Goal: Information Seeking & Learning: Learn about a topic

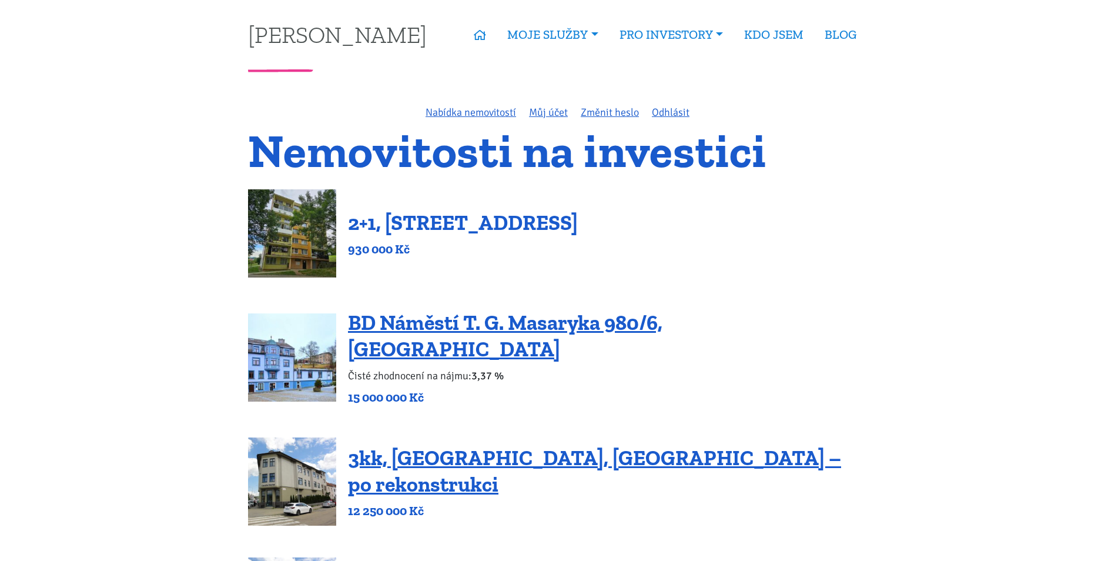
click at [532, 229] on link "2+1, [STREET_ADDRESS]" at bounding box center [463, 222] width 230 height 25
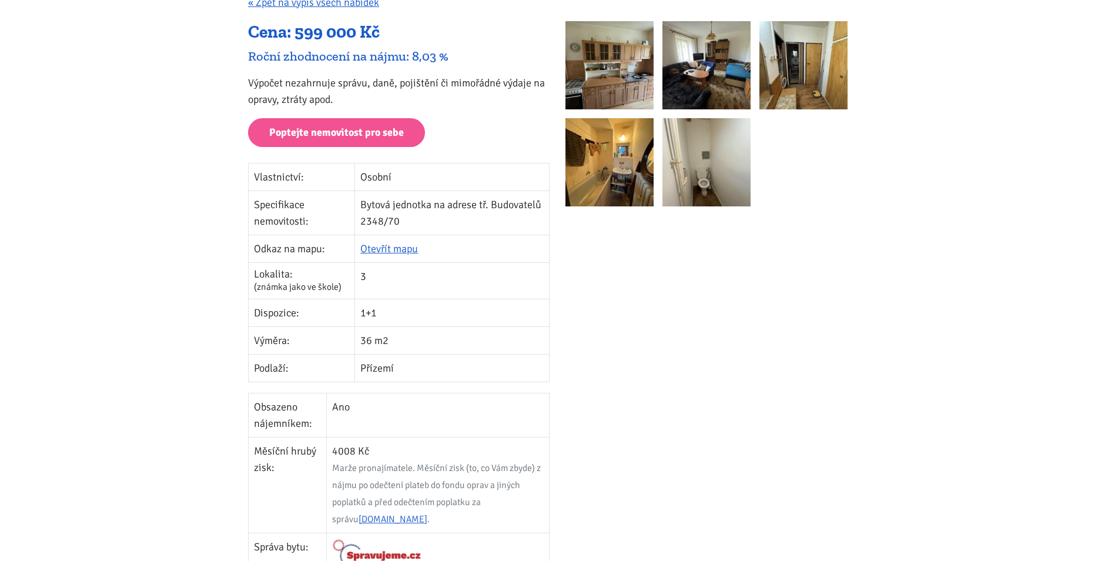
scroll to position [176, 0]
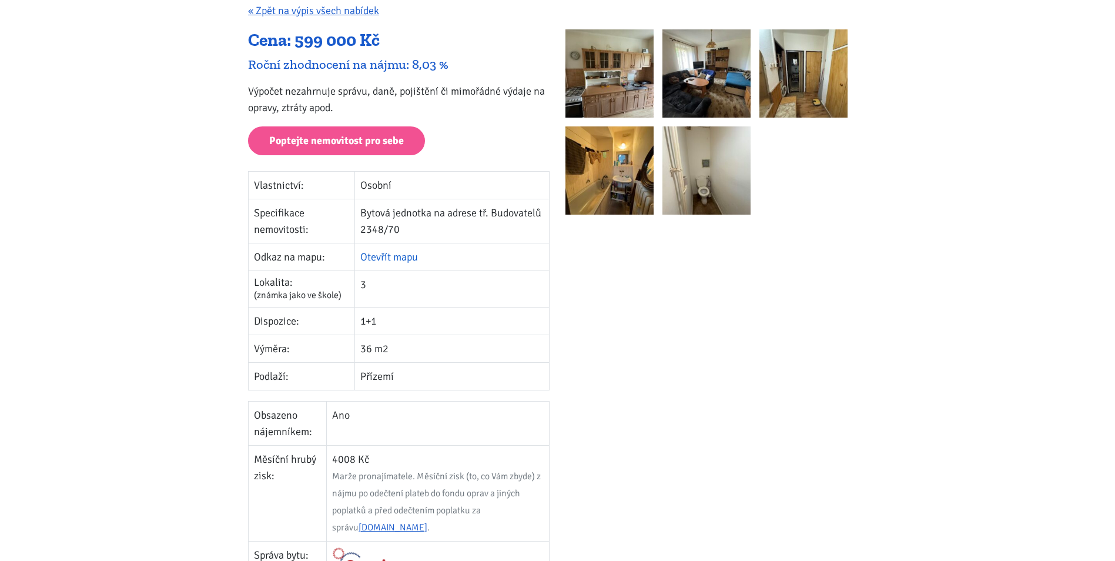
click at [399, 257] on link "Otevřít mapu" at bounding box center [389, 256] width 58 height 13
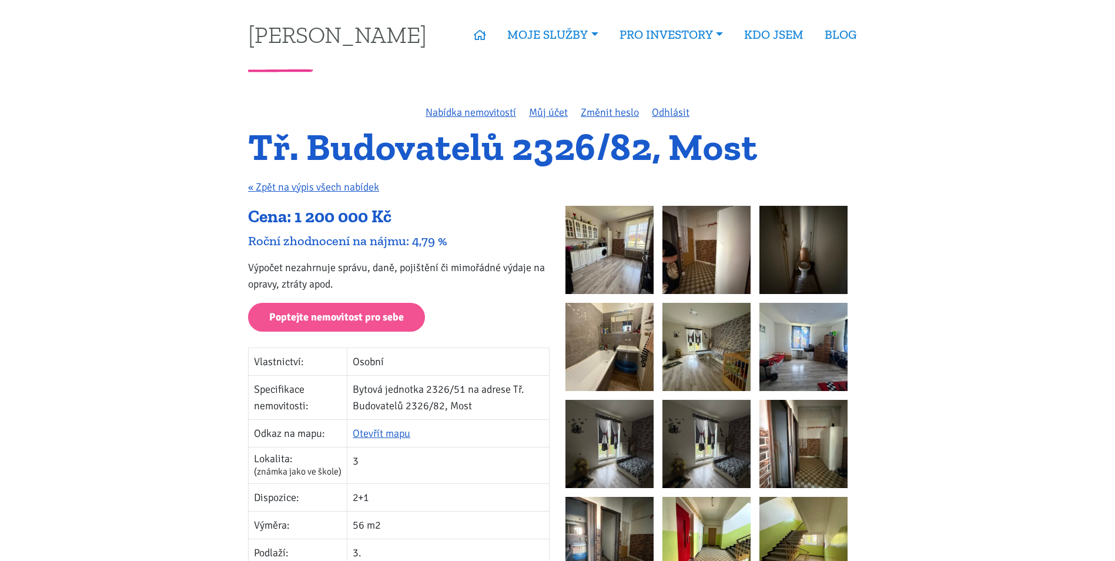
click at [616, 243] on img at bounding box center [609, 250] width 88 height 88
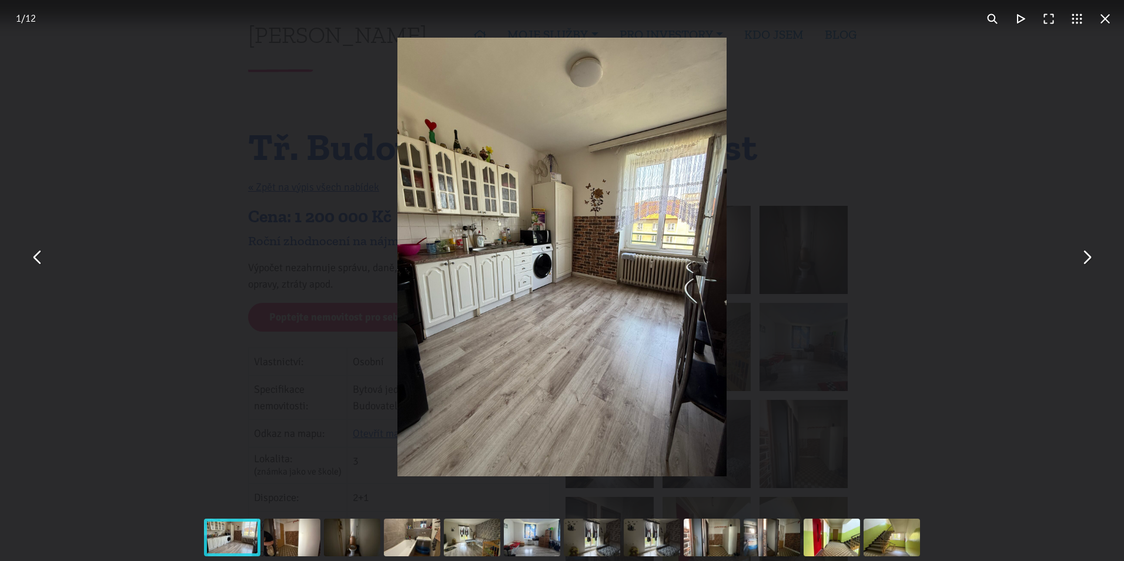
click at [1089, 262] on button "You can close this modal content with the ESC key" at bounding box center [1086, 257] width 28 height 28
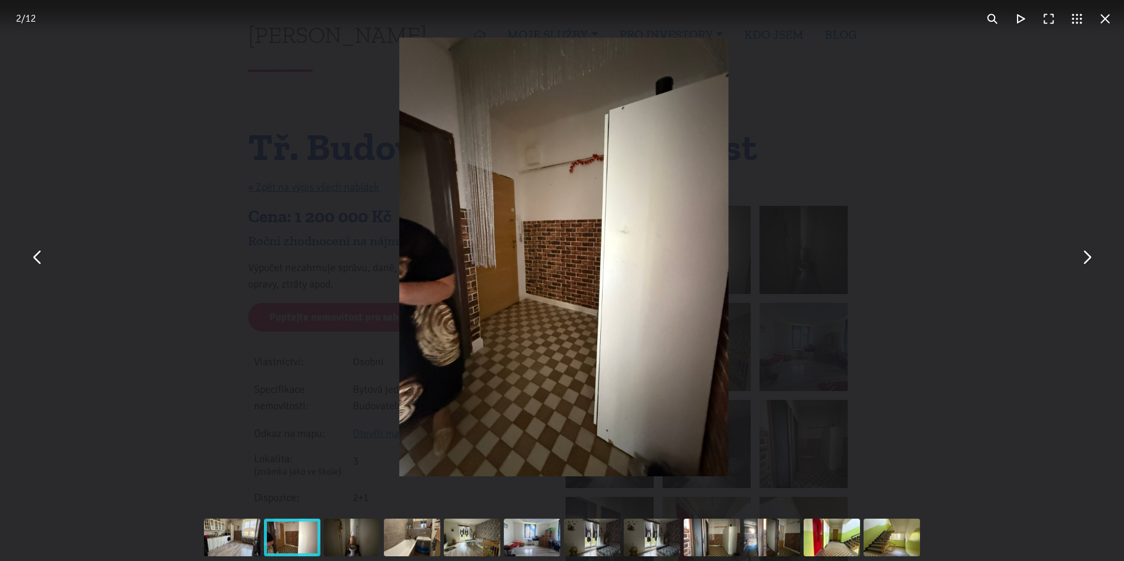
click at [1089, 262] on button "You can close this modal content with the ESC key" at bounding box center [1086, 257] width 28 height 28
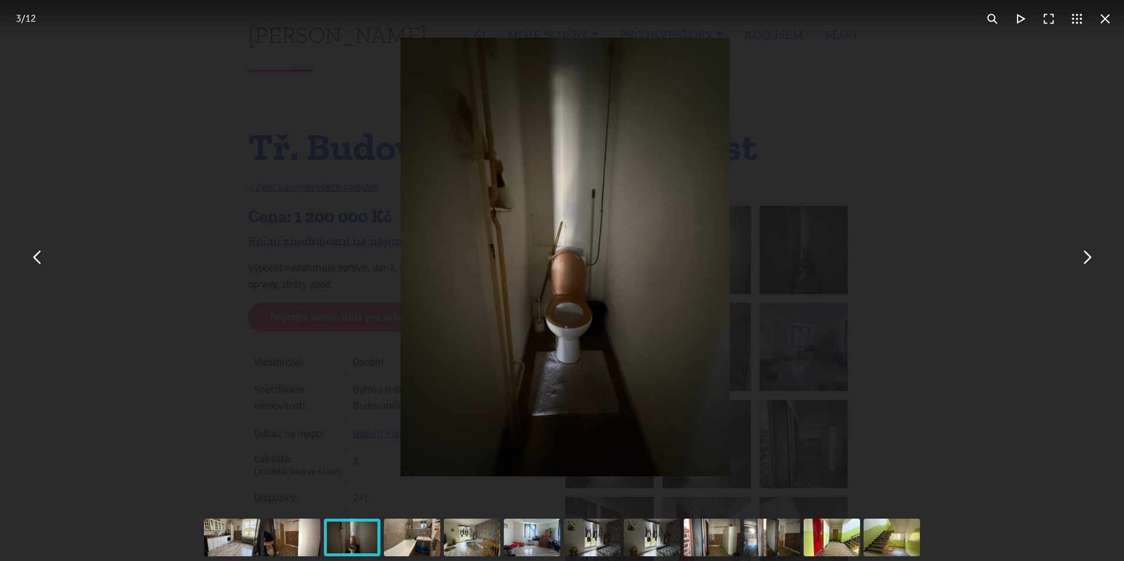
click at [1089, 262] on button "You can close this modal content with the ESC key" at bounding box center [1086, 257] width 28 height 28
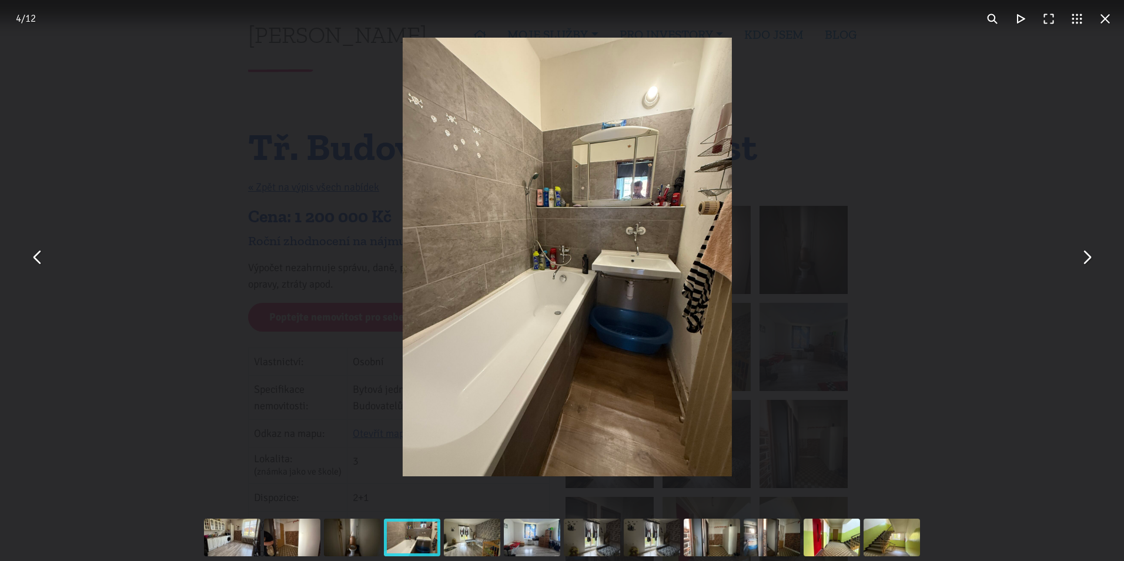
click at [1000, 176] on div "You can close this modal content with the ESC key" at bounding box center [567, 257] width 1124 height 514
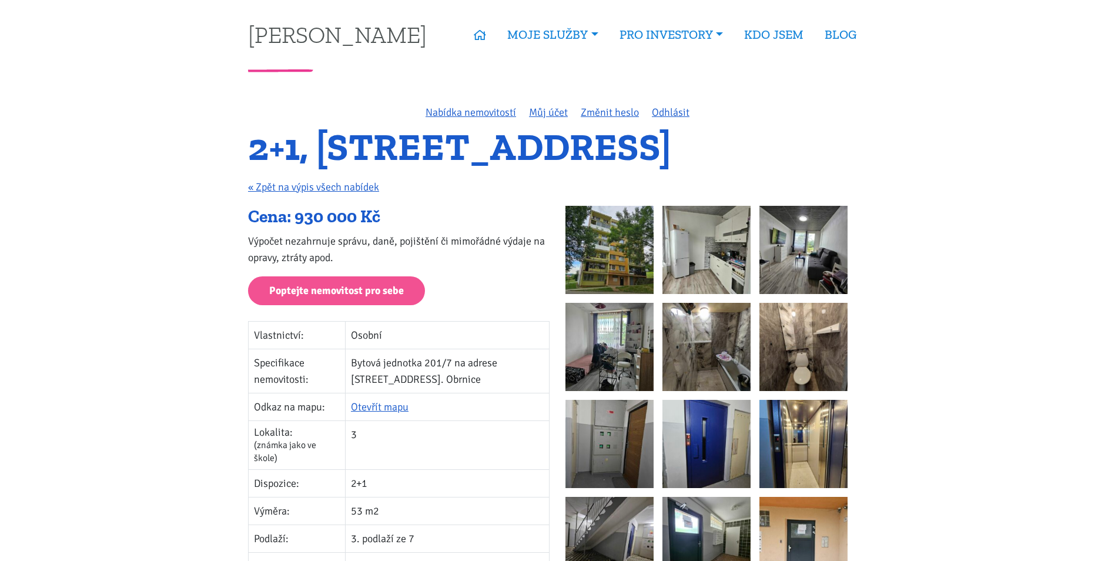
click at [624, 257] on img at bounding box center [609, 250] width 88 height 88
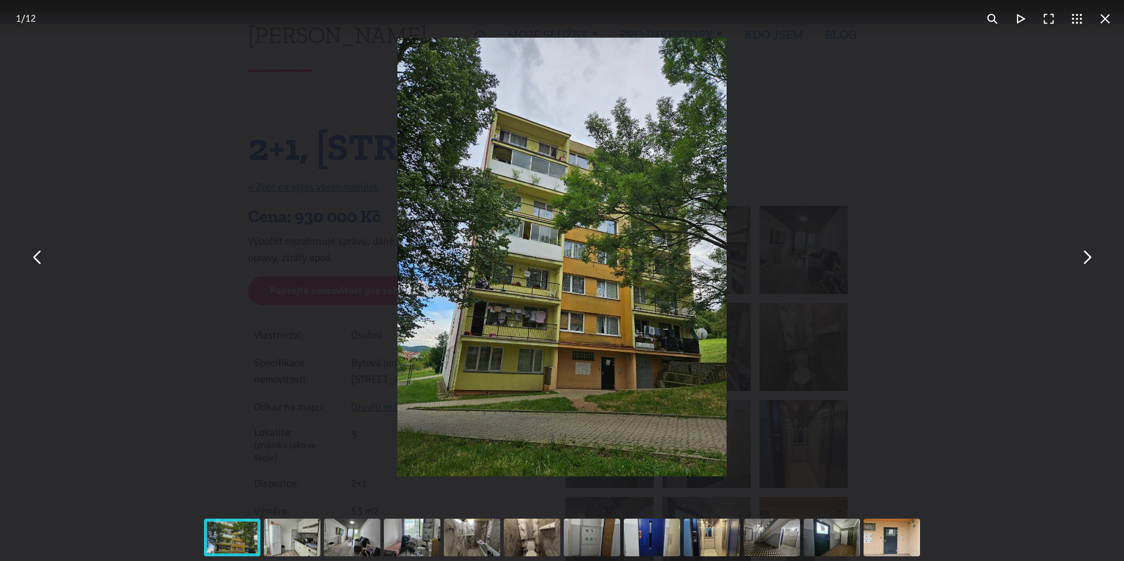
click at [1092, 267] on button "You can close this modal content with the ESC key" at bounding box center [1086, 257] width 28 height 28
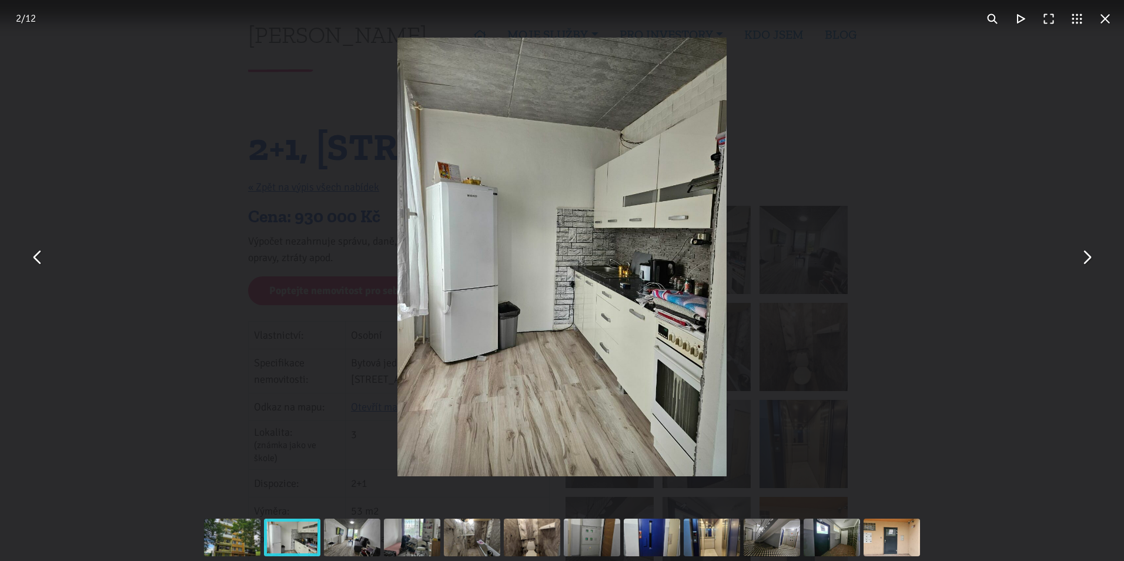
click at [1086, 260] on button "You can close this modal content with the ESC key" at bounding box center [1086, 257] width 28 height 28
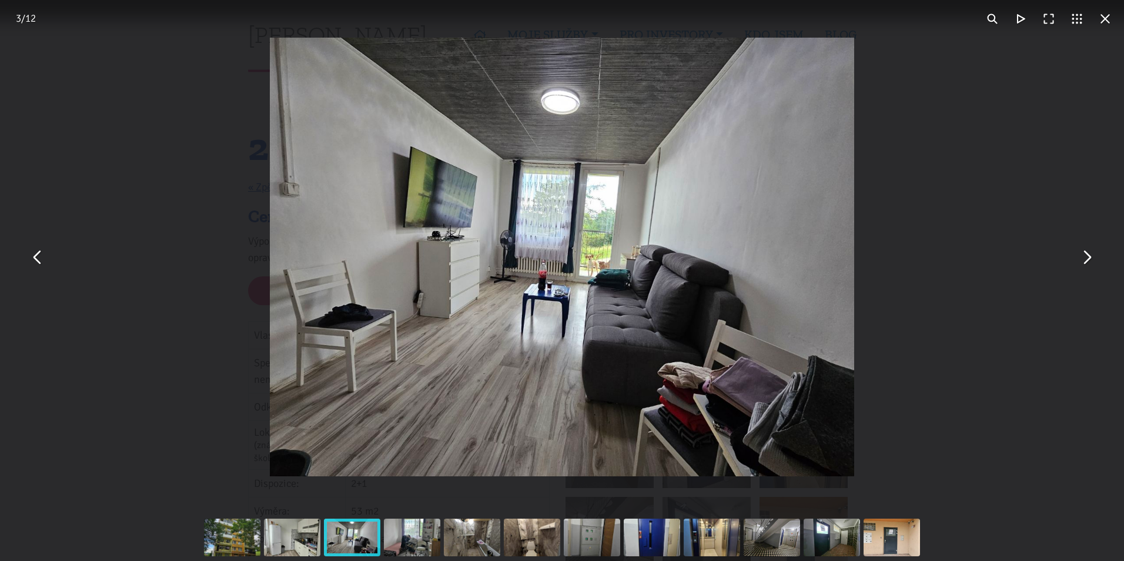
click at [1086, 260] on button "You can close this modal content with the ESC key" at bounding box center [1086, 257] width 28 height 28
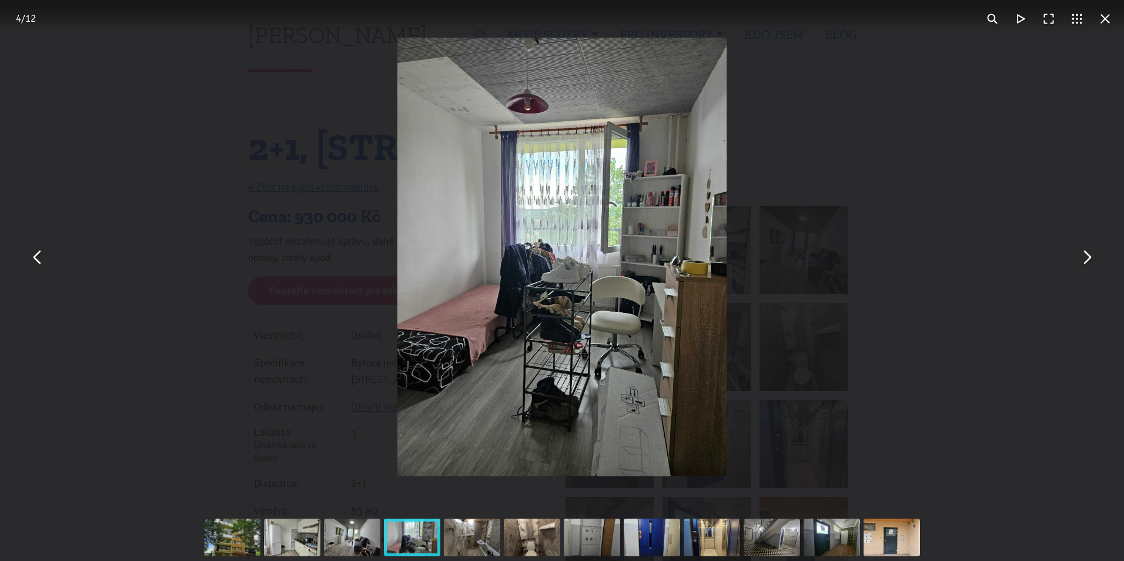
click at [1086, 260] on button "You can close this modal content with the ESC key" at bounding box center [1086, 257] width 28 height 28
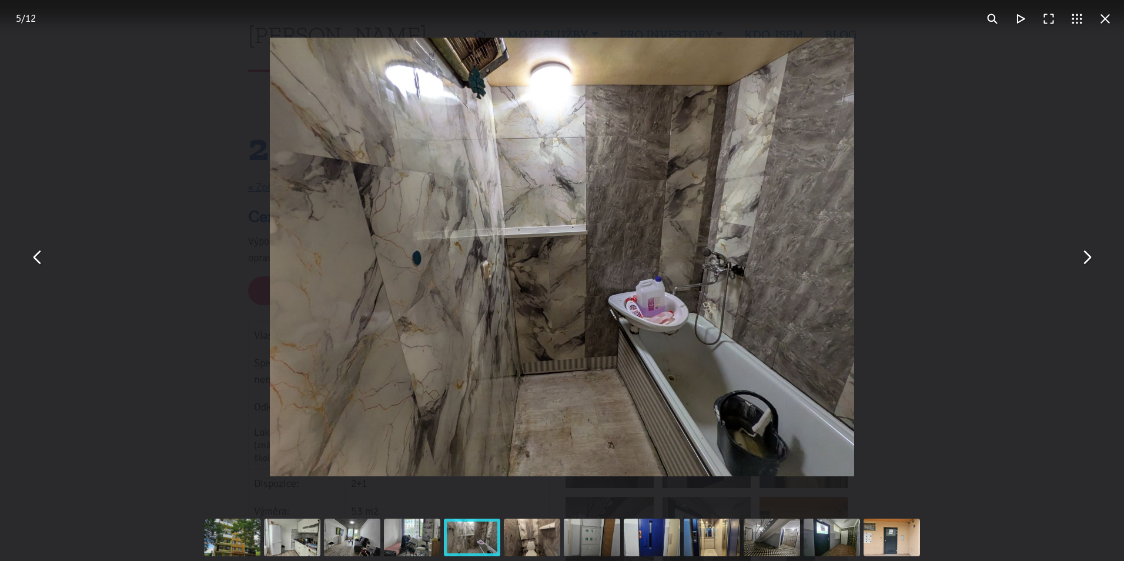
click at [1086, 260] on button "You can close this modal content with the ESC key" at bounding box center [1086, 257] width 28 height 28
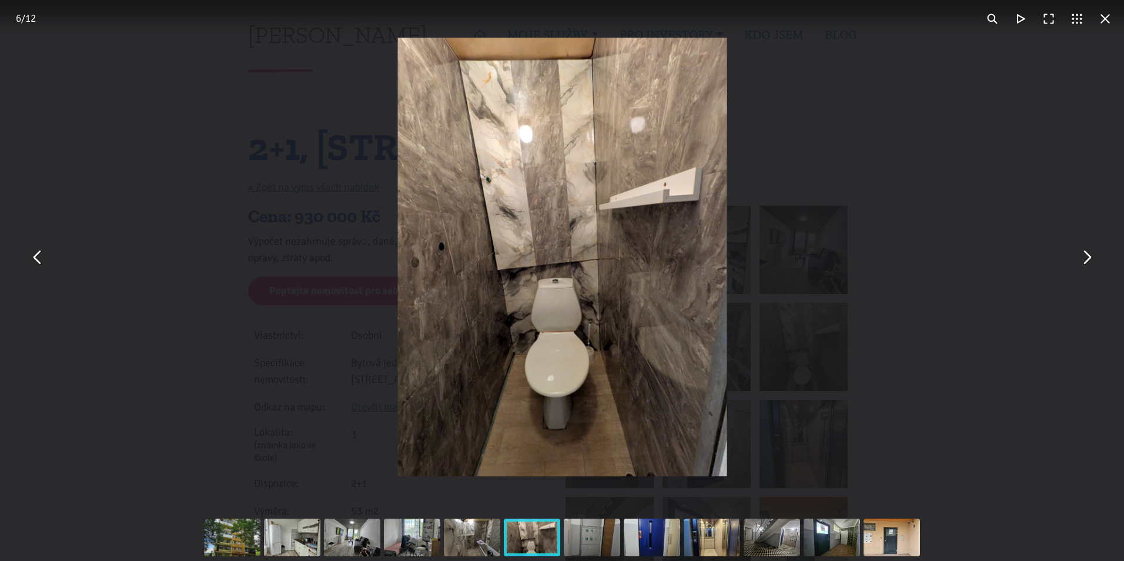
click at [1086, 260] on button "You can close this modal content with the ESC key" at bounding box center [1086, 257] width 28 height 28
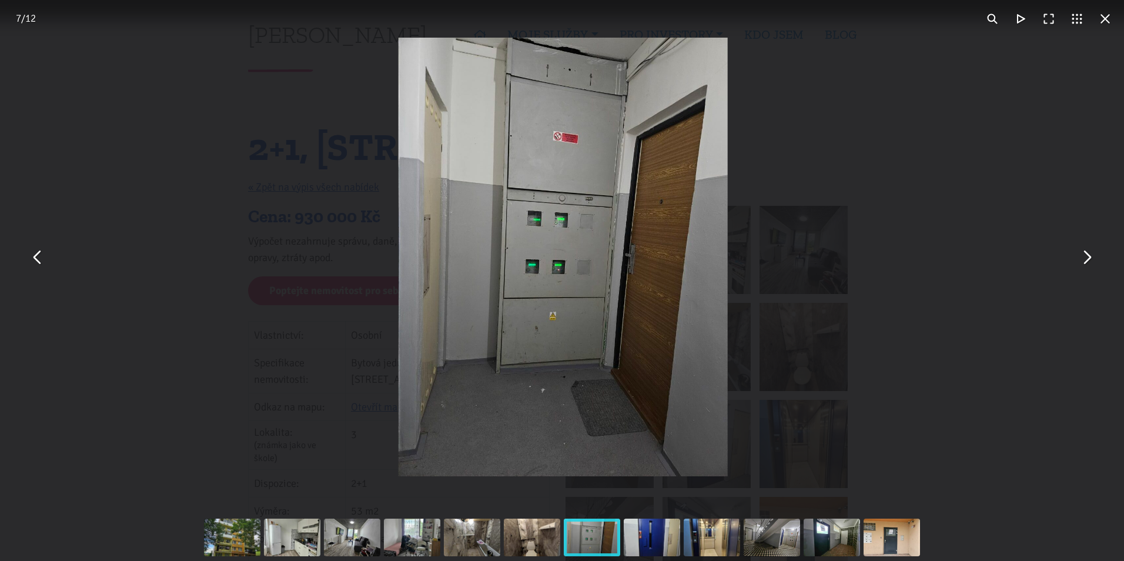
click at [1086, 260] on button "You can close this modal content with the ESC key" at bounding box center [1086, 257] width 28 height 28
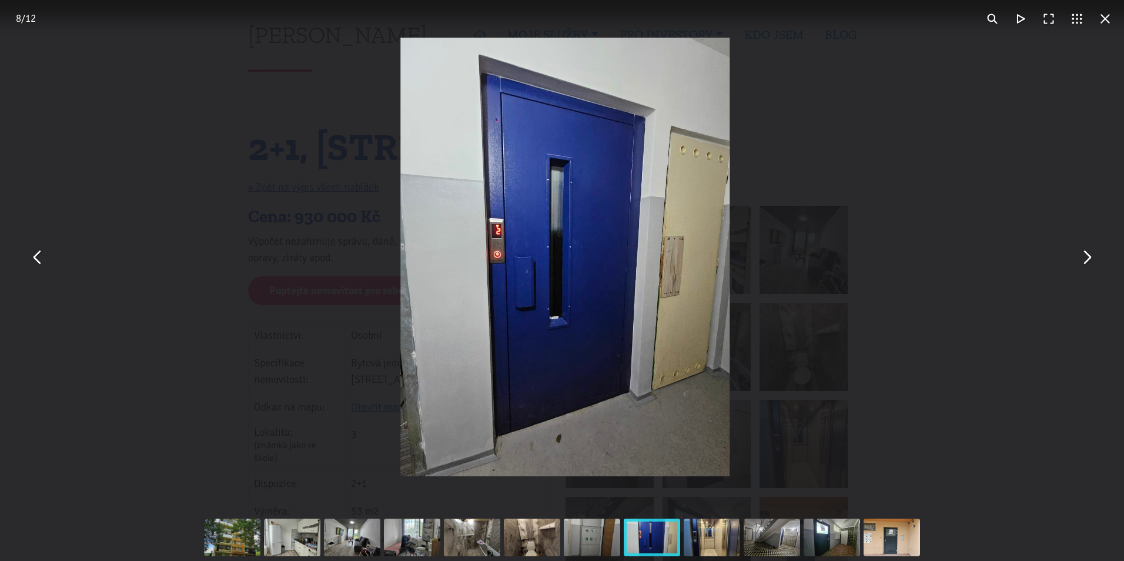
click at [1086, 260] on button "You can close this modal content with the ESC key" at bounding box center [1086, 257] width 28 height 28
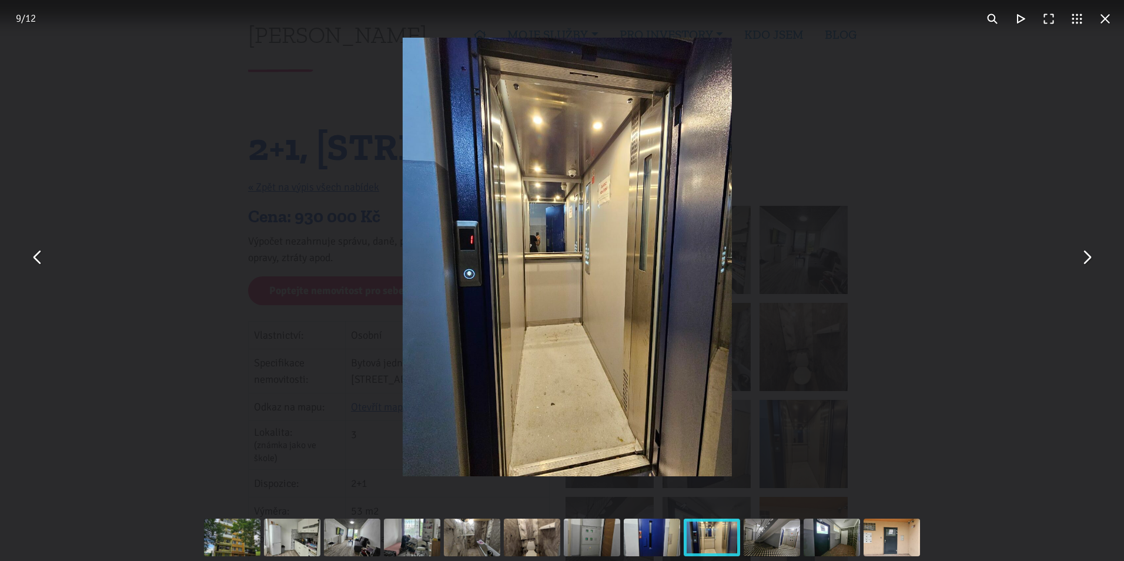
click at [1086, 260] on button "You can close this modal content with the ESC key" at bounding box center [1086, 257] width 28 height 28
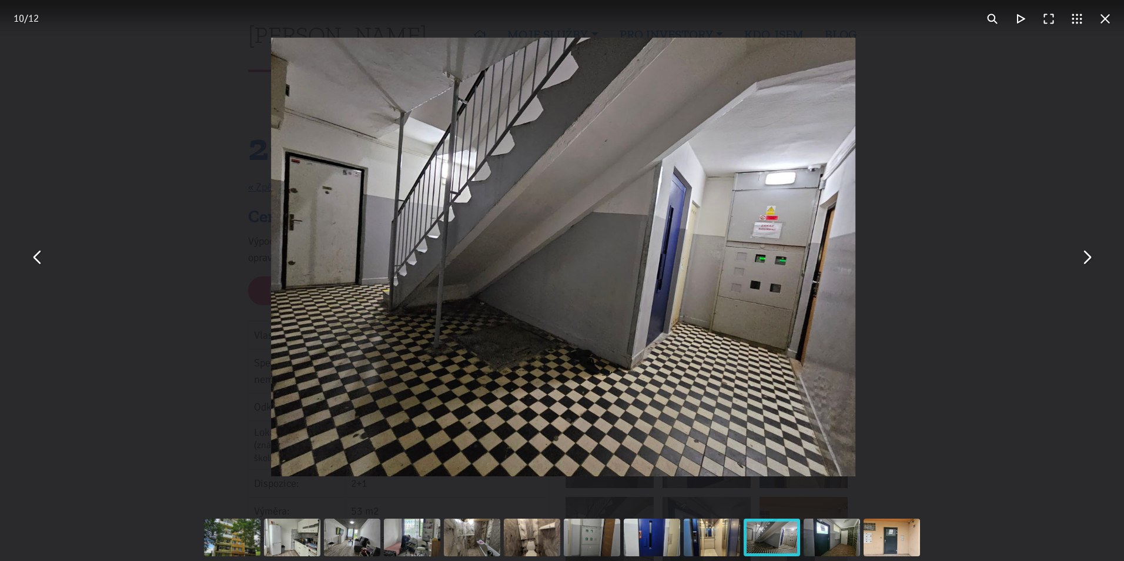
click at [1086, 260] on button "You can close this modal content with the ESC key" at bounding box center [1086, 257] width 28 height 28
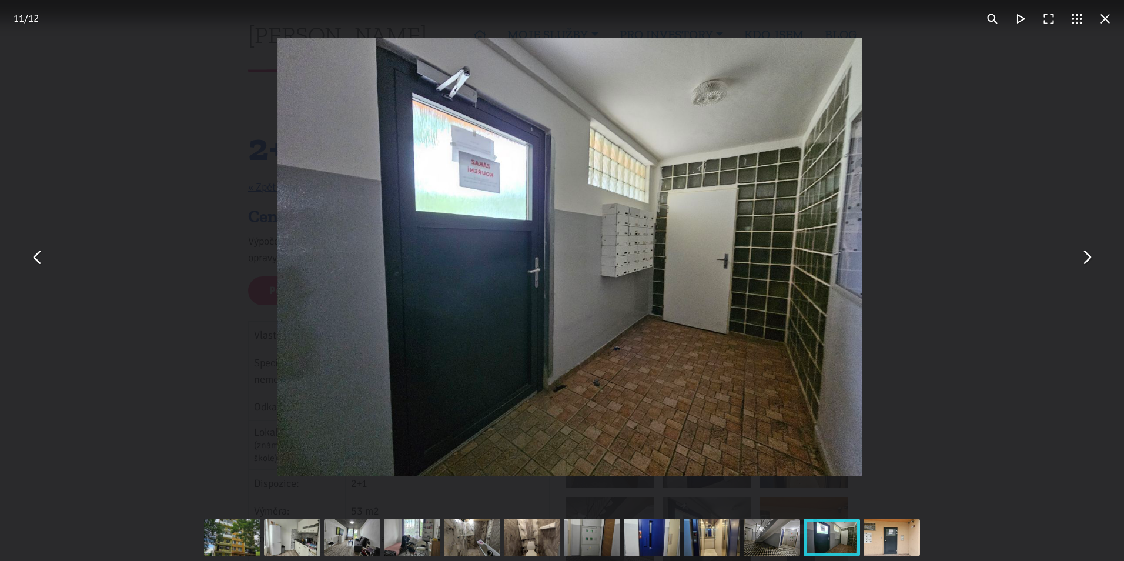
click at [1086, 260] on button "You can close this modal content with the ESC key" at bounding box center [1086, 257] width 28 height 28
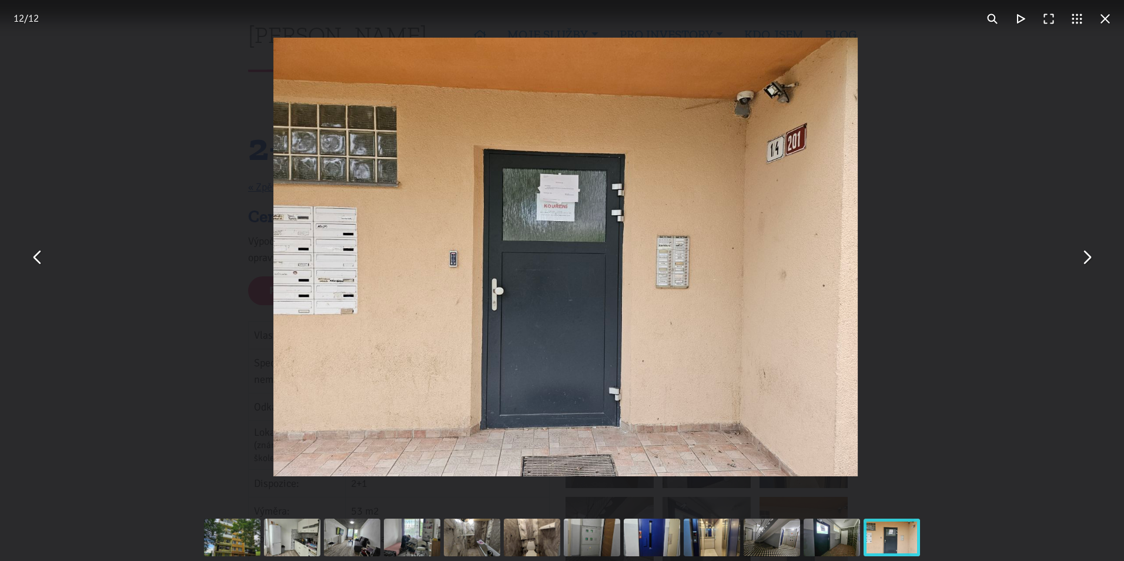
click at [1086, 260] on button "You can close this modal content with the ESC key" at bounding box center [1086, 257] width 28 height 28
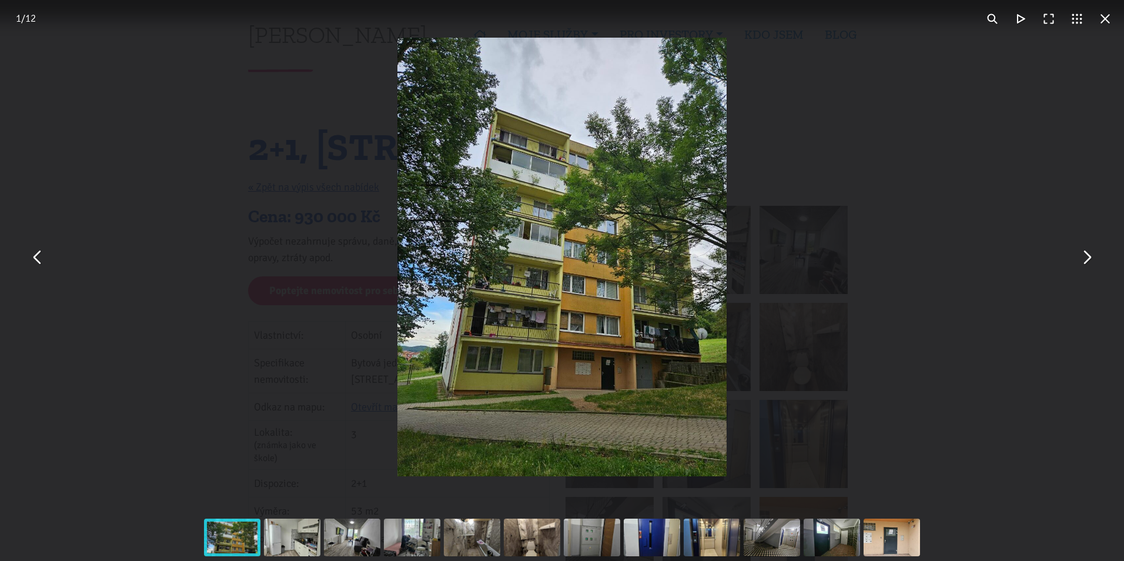
click at [1086, 260] on button "You can close this modal content with the ESC key" at bounding box center [1086, 257] width 28 height 28
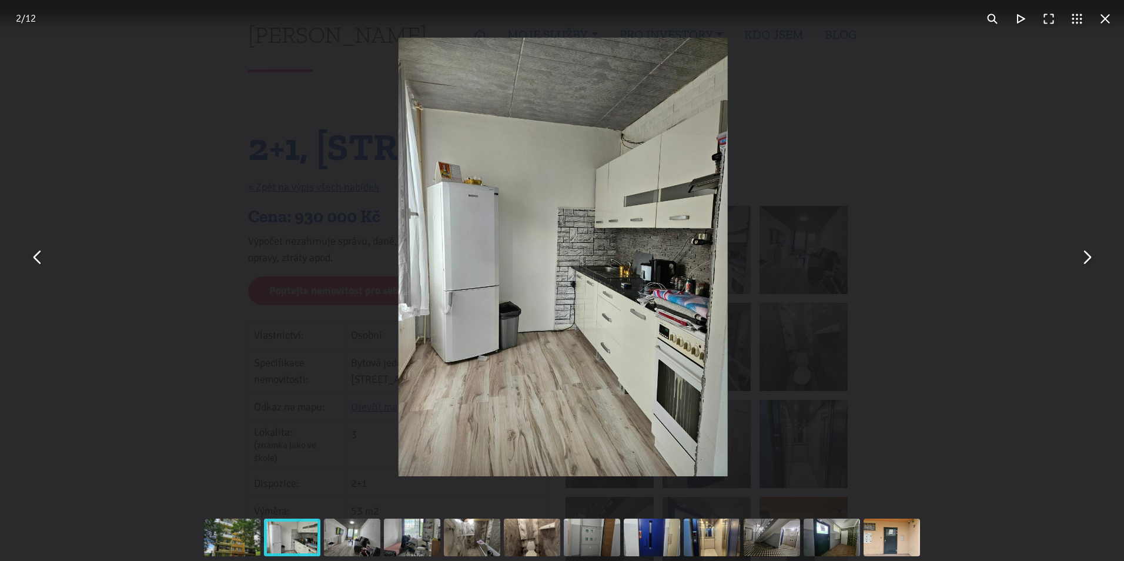
click at [1086, 260] on button "You can close this modal content with the ESC key" at bounding box center [1086, 257] width 28 height 28
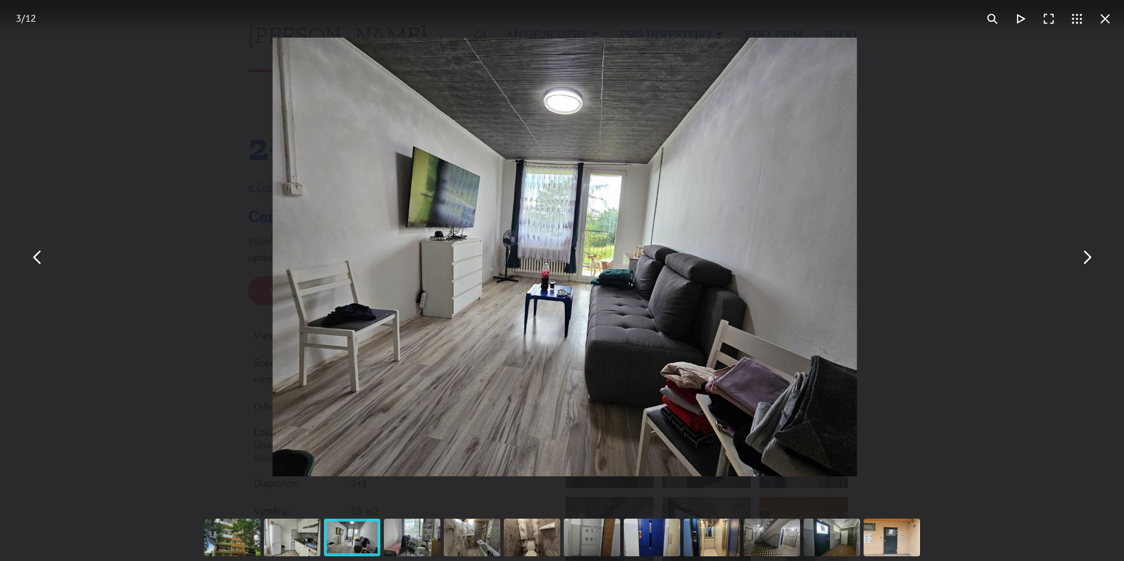
click at [1010, 166] on div "You can close this modal content with the ESC key" at bounding box center [565, 257] width 1124 height 514
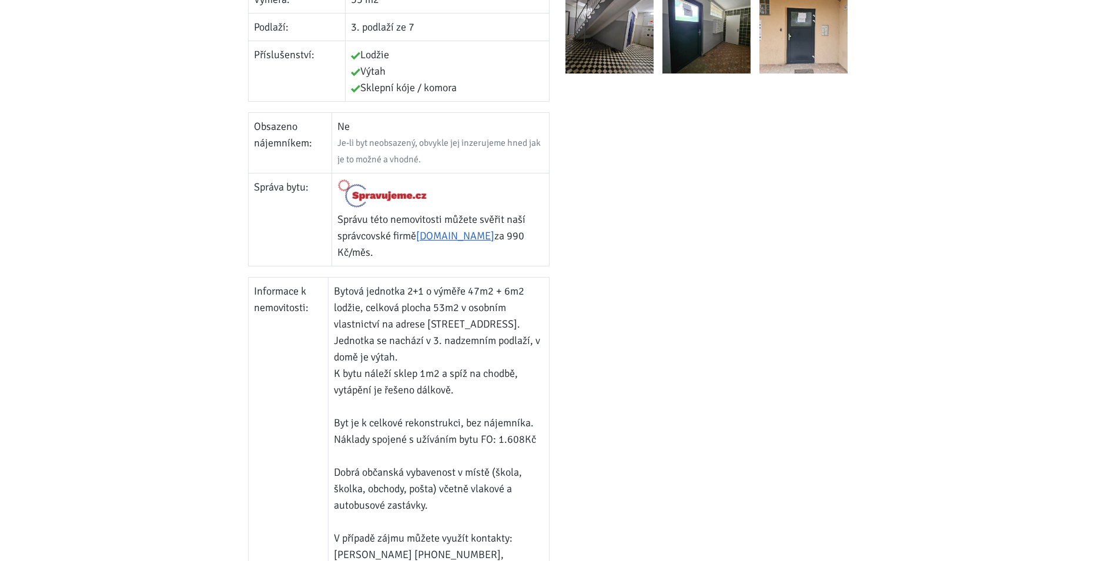
scroll to position [588, 0]
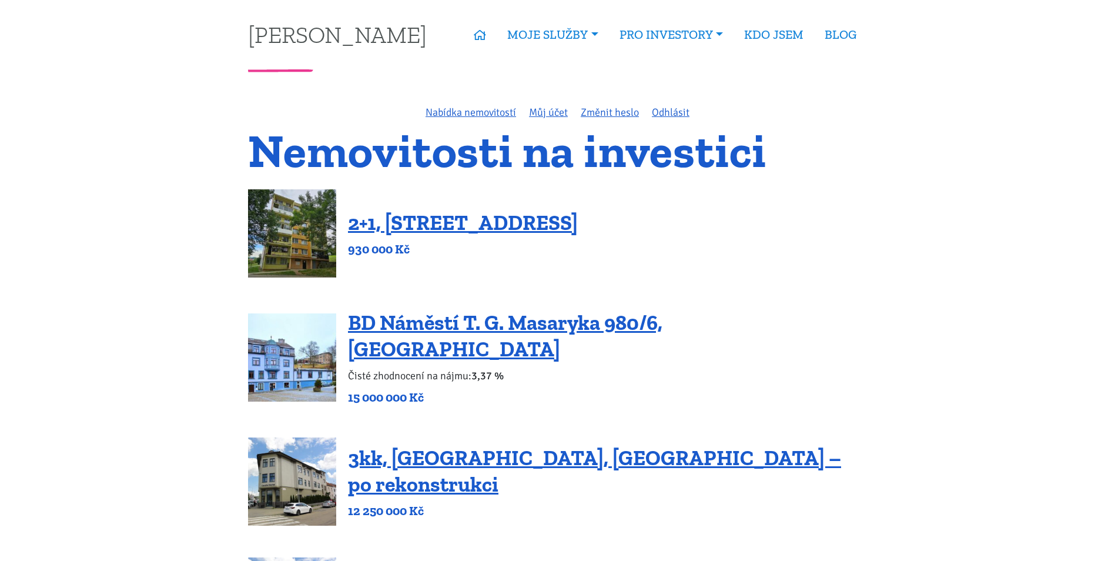
click at [531, 344] on h4 "BD Náměstí T. G. Masaryka 980/6, [GEOGRAPHIC_DATA]" at bounding box center [607, 335] width 519 height 53
click at [530, 338] on link "BD Náměstí T. G. Masaryka 980/6, [GEOGRAPHIC_DATA]" at bounding box center [505, 336] width 314 height 52
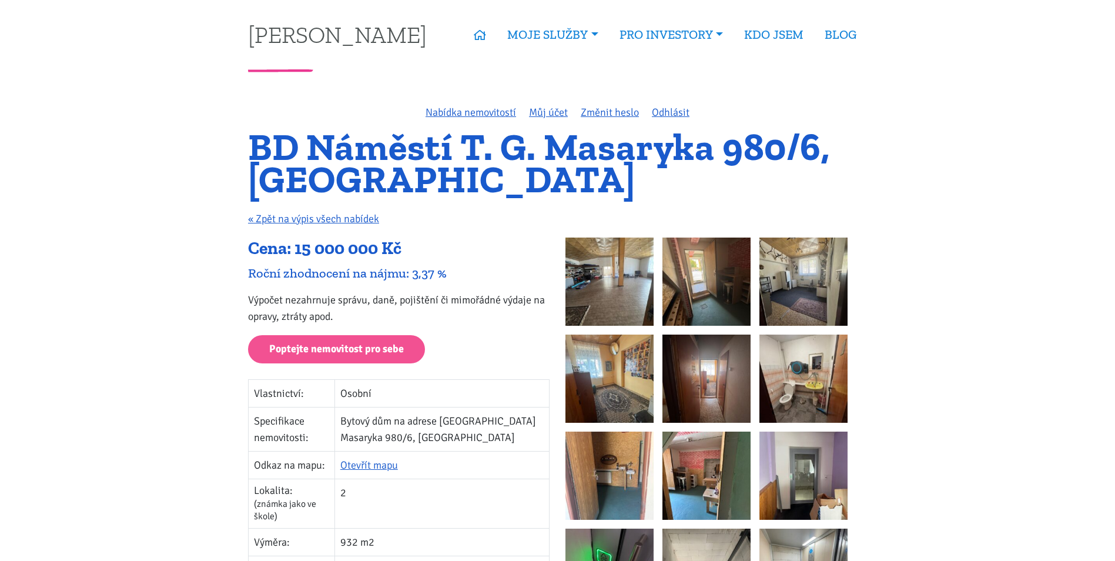
drag, startPoint x: 502, startPoint y: 286, endPoint x: 480, endPoint y: 110, distance: 177.1
click at [474, 110] on link "Nabídka nemovitostí" at bounding box center [471, 112] width 91 height 13
